Goal: Contribute content

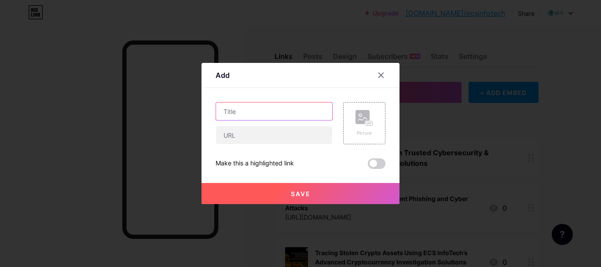
click at [232, 113] on input "text" at bounding box center [274, 111] width 116 height 18
paste input "From Dead Device to Digital Evidence: Chip-Off Forensics in Action"
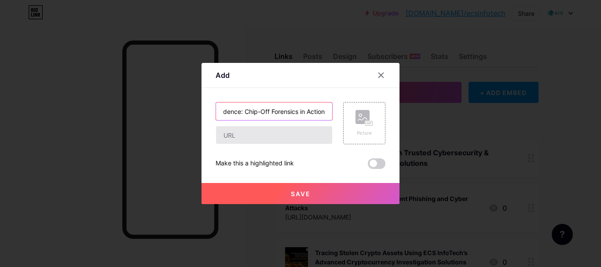
scroll to position [0, 94]
type input "From Dead Device to Digital Evidence: Chip-Off Forensics in Action"
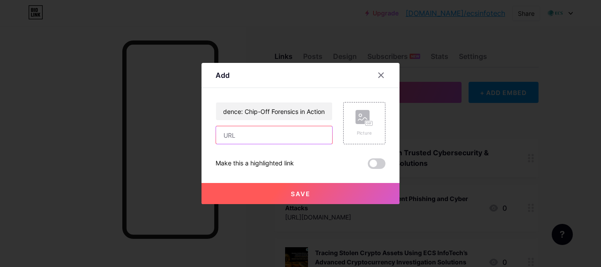
scroll to position [0, 0]
click at [255, 132] on input "text" at bounding box center [274, 135] width 116 height 18
paste input "[URL][DOMAIN_NAME]"
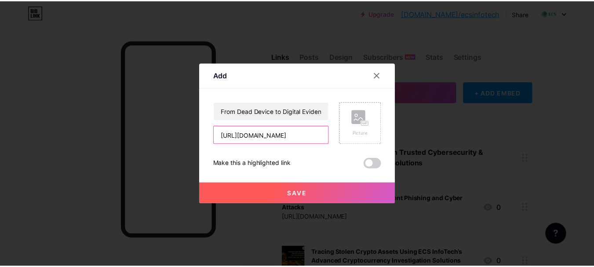
scroll to position [0, 219]
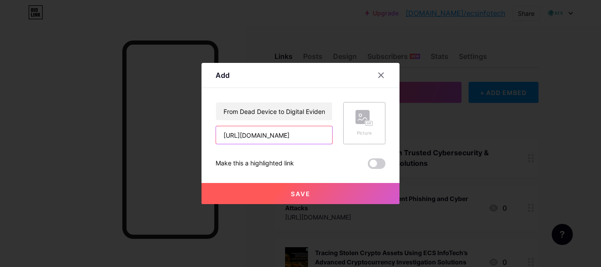
type input "[URL][DOMAIN_NAME]"
click at [365, 121] on rect at bounding box center [369, 123] width 8 height 5
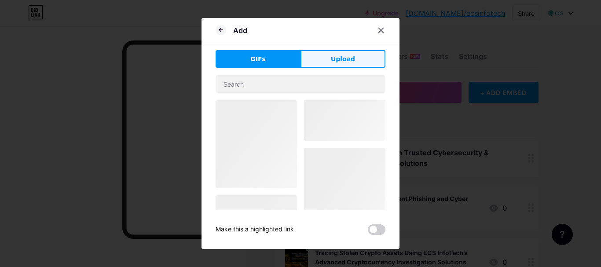
click at [331, 59] on span "Upload" at bounding box center [343, 59] width 24 height 9
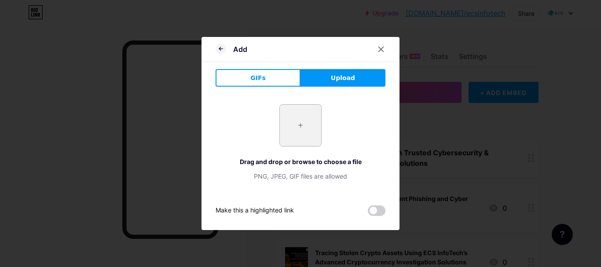
click at [296, 125] on input "file" at bounding box center [300, 125] width 41 height 41
type input "C:\fakepath\From Dead Device to Digital Evidence - Chip-Off Forensics in Action…"
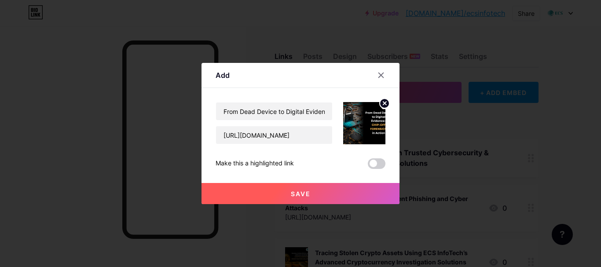
click at [296, 193] on span "Save" at bounding box center [301, 193] width 20 height 7
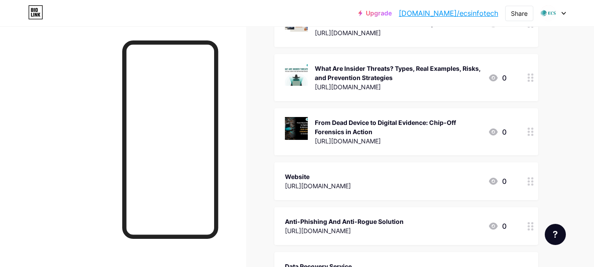
scroll to position [1055, 0]
click at [524, 13] on div "Share" at bounding box center [519, 13] width 17 height 9
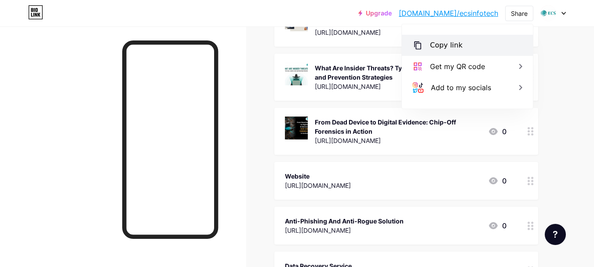
click at [452, 47] on div "Copy link" at bounding box center [446, 45] width 33 height 11
